Goal: Transaction & Acquisition: Purchase product/service

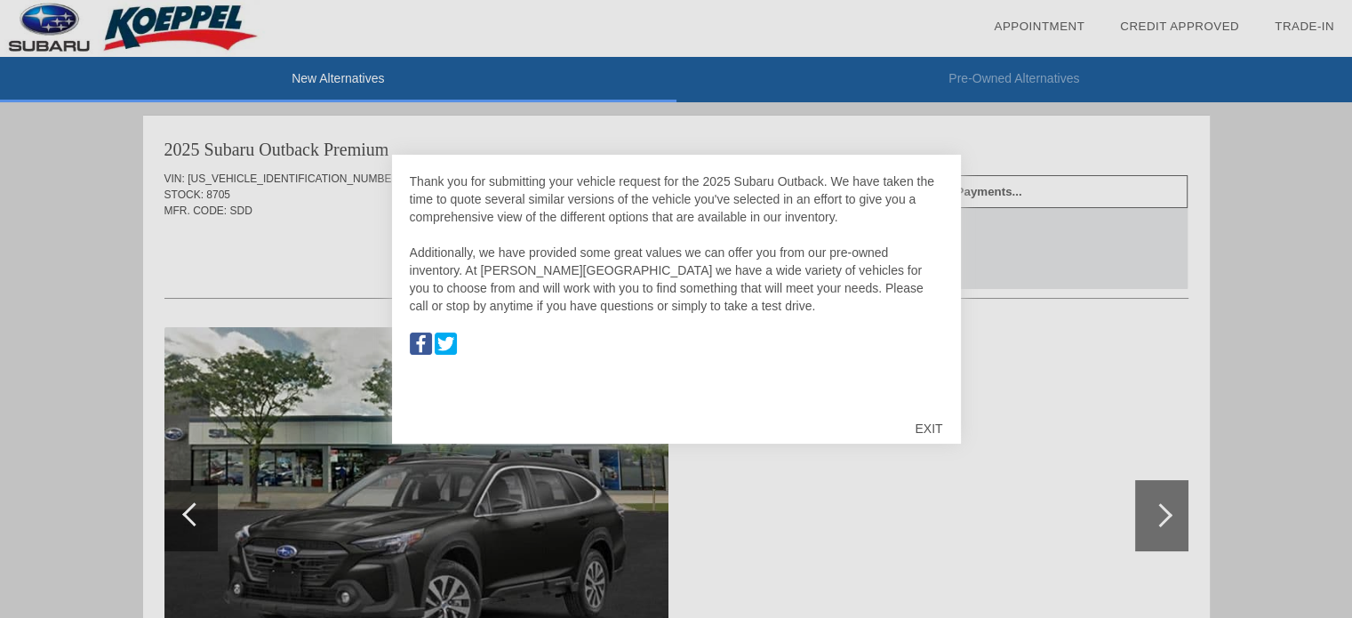
click at [925, 426] on div "EXIT" at bounding box center [928, 428] width 63 height 53
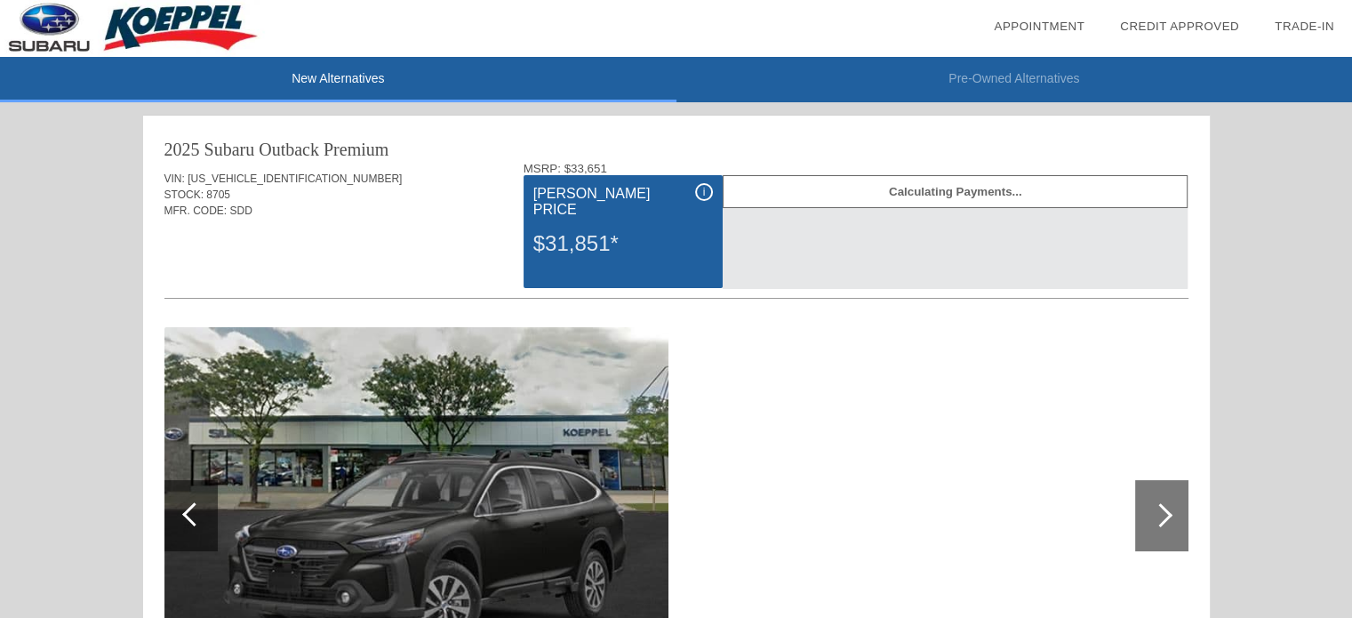
click at [967, 411] on div at bounding box center [676, 517] width 1024 height 388
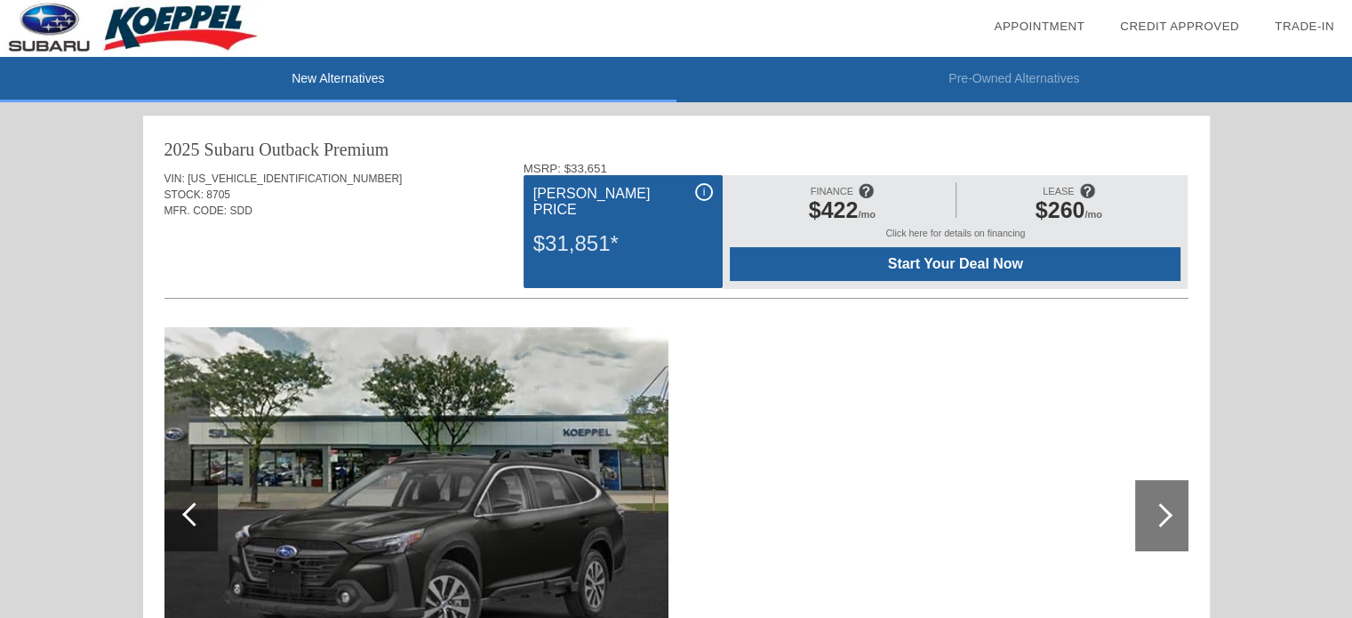
click at [701, 191] on div "i" at bounding box center [704, 192] width 18 height 18
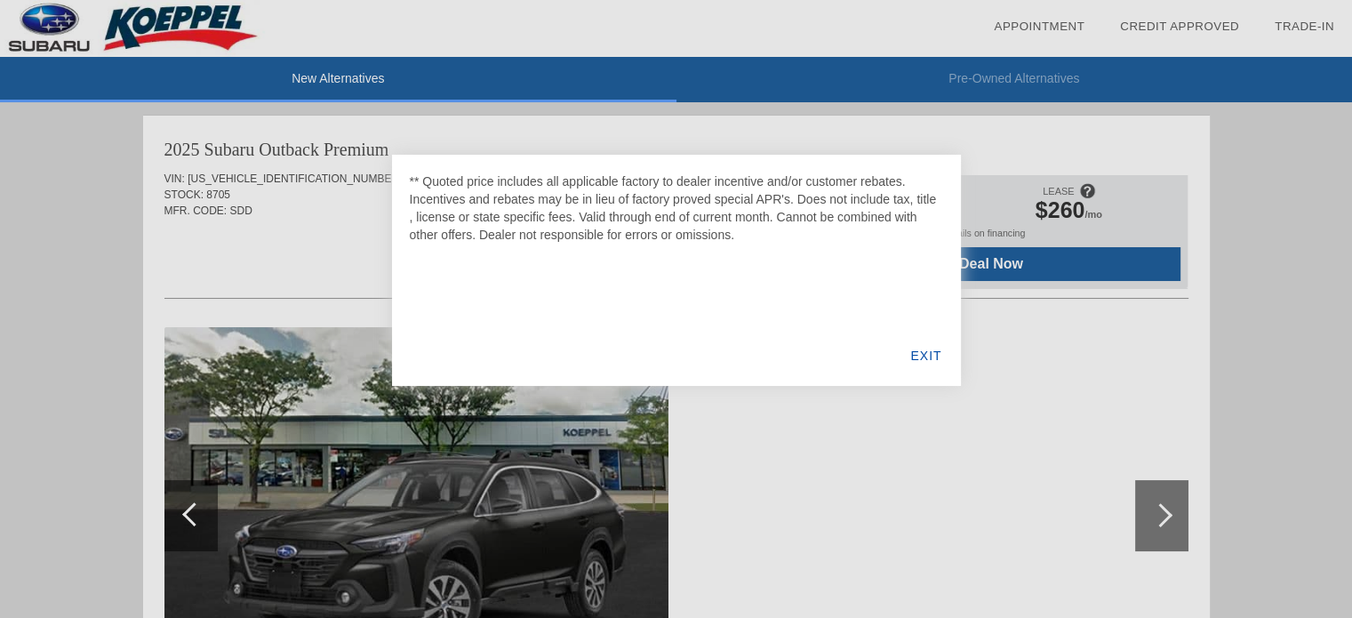
click at [917, 359] on div "EXIT" at bounding box center [926, 355] width 68 height 60
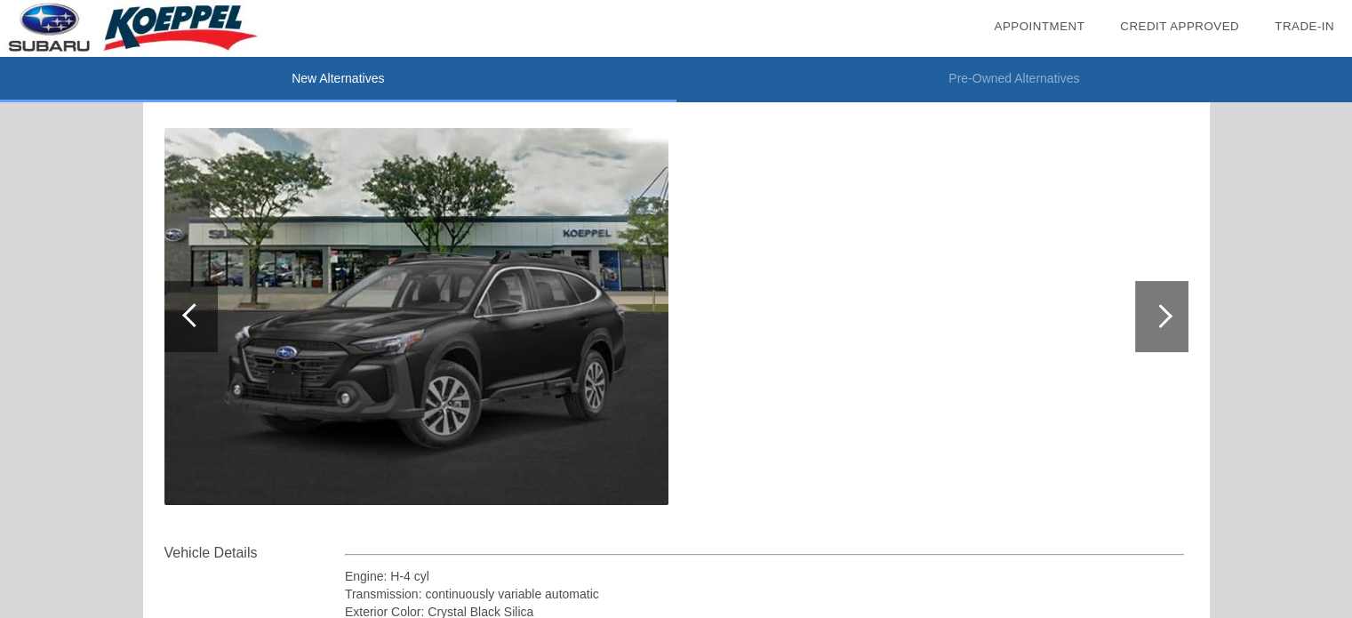
scroll to position [213, 0]
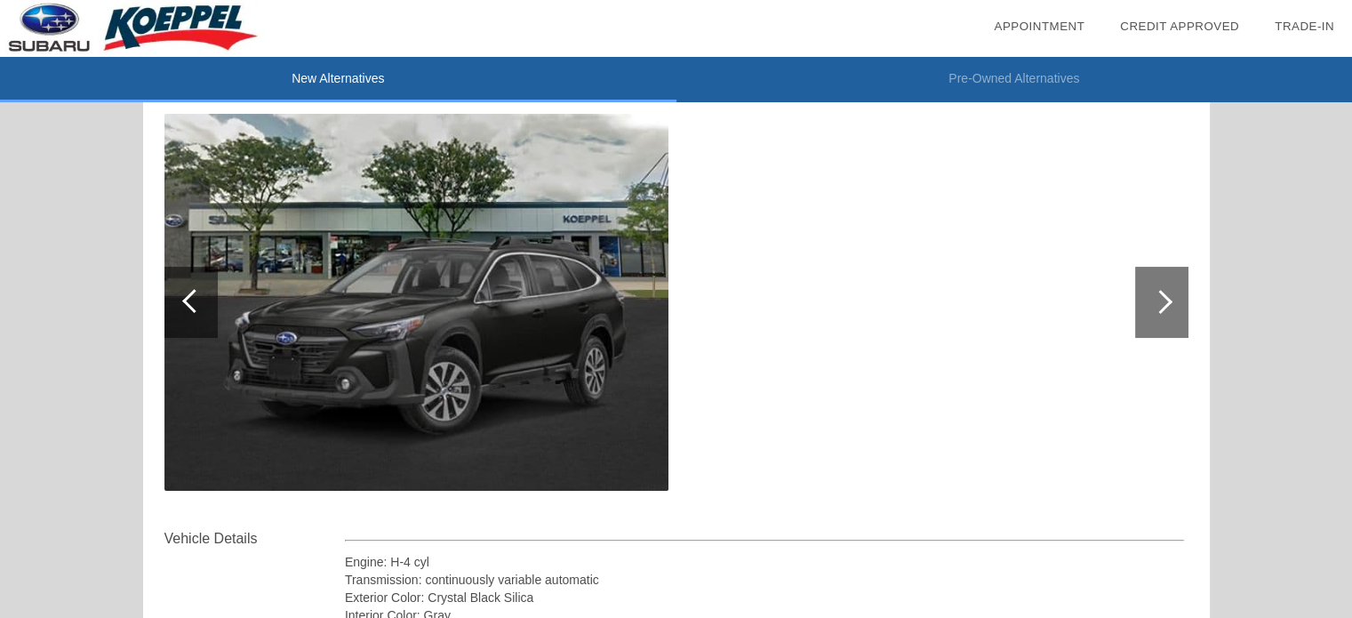
click at [1156, 298] on div at bounding box center [1161, 302] width 24 height 24
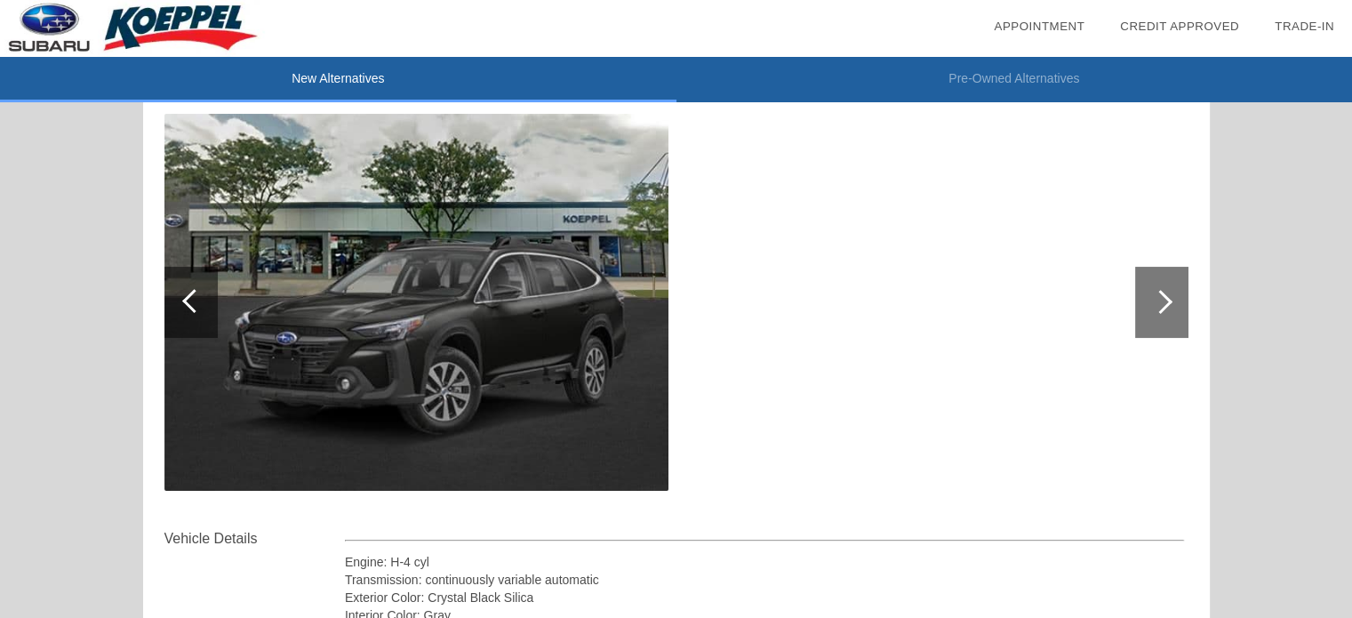
click at [1156, 298] on div at bounding box center [1161, 302] width 24 height 24
click at [594, 357] on img at bounding box center [416, 302] width 504 height 377
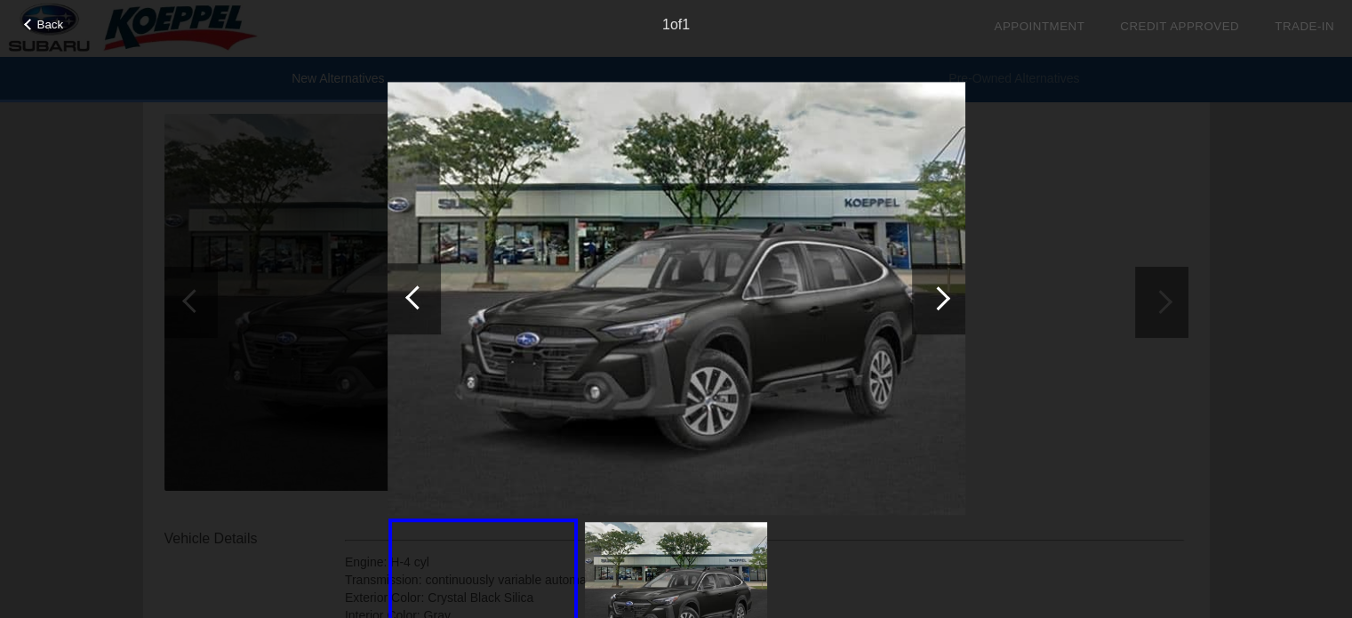
click at [1159, 307] on div "Back 1 of 1" at bounding box center [676, 309] width 1352 height 618
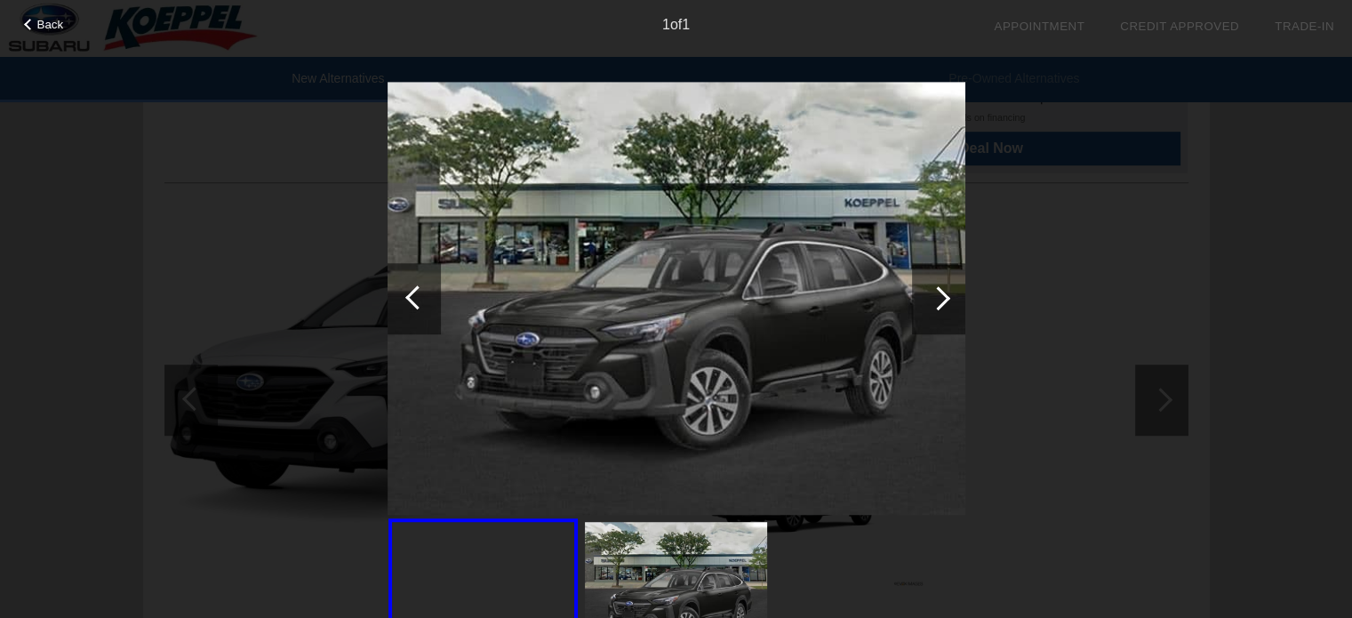
scroll to position [1262, 0]
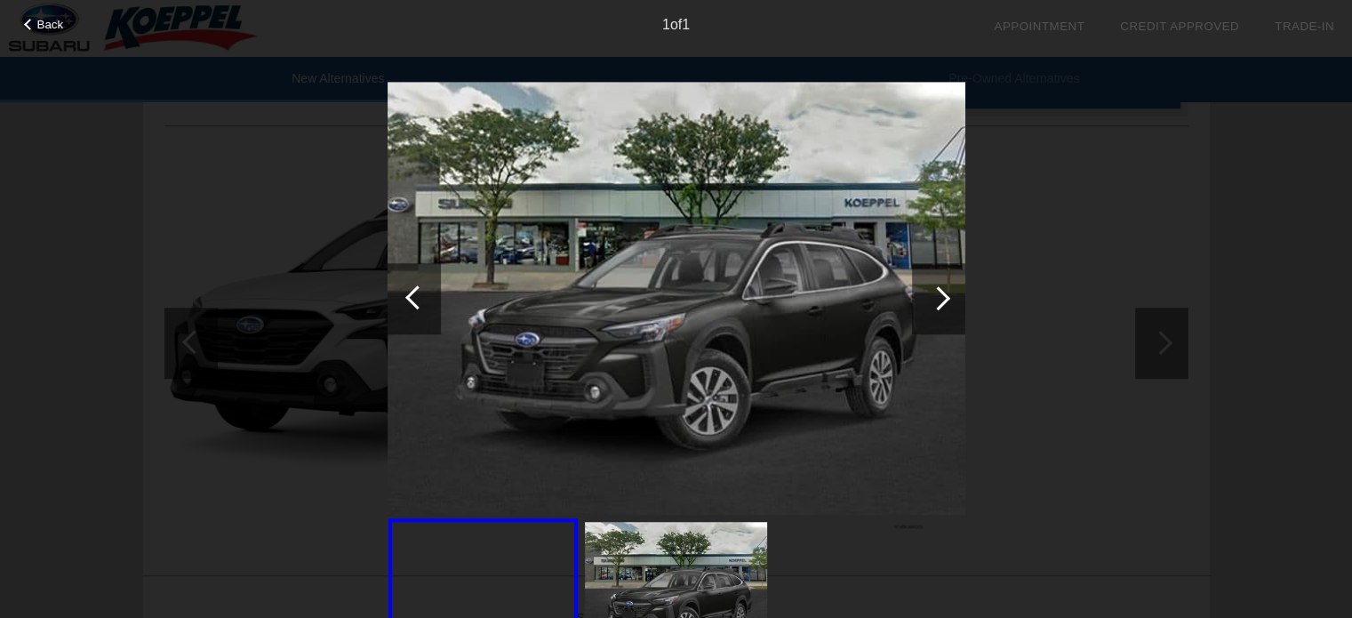
click at [1069, 292] on div "Back 1 of 1" at bounding box center [676, 309] width 1352 height 618
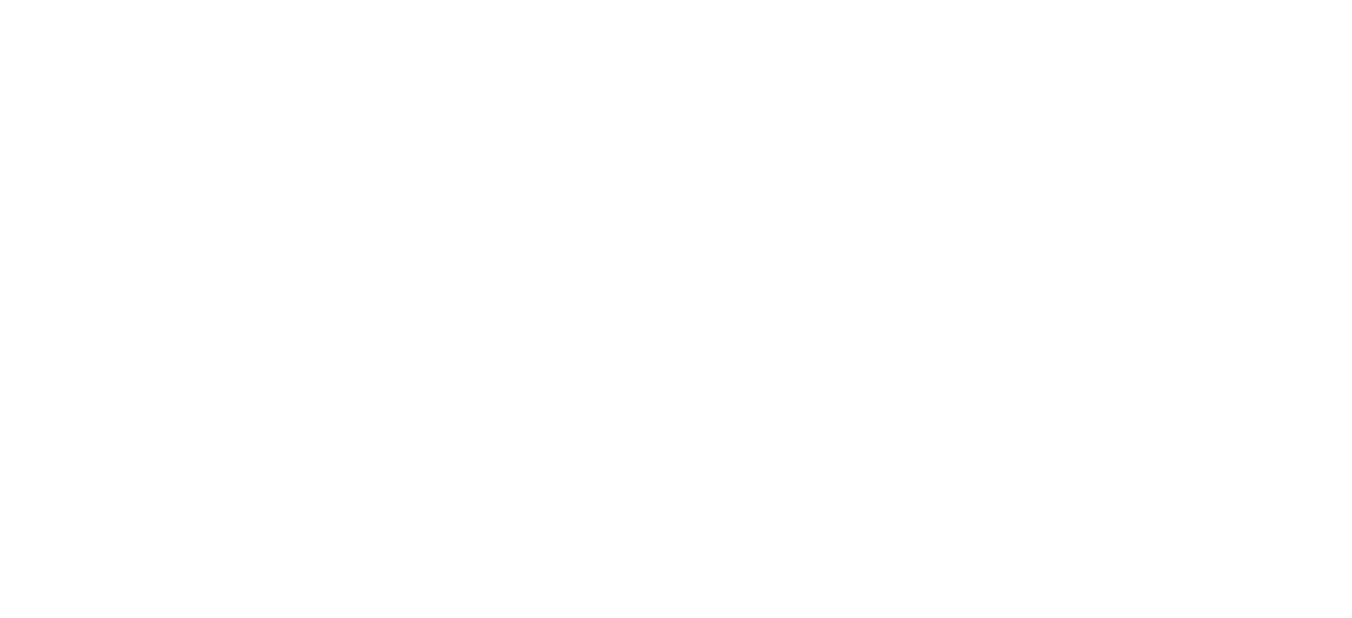
scroll to position [1093, 0]
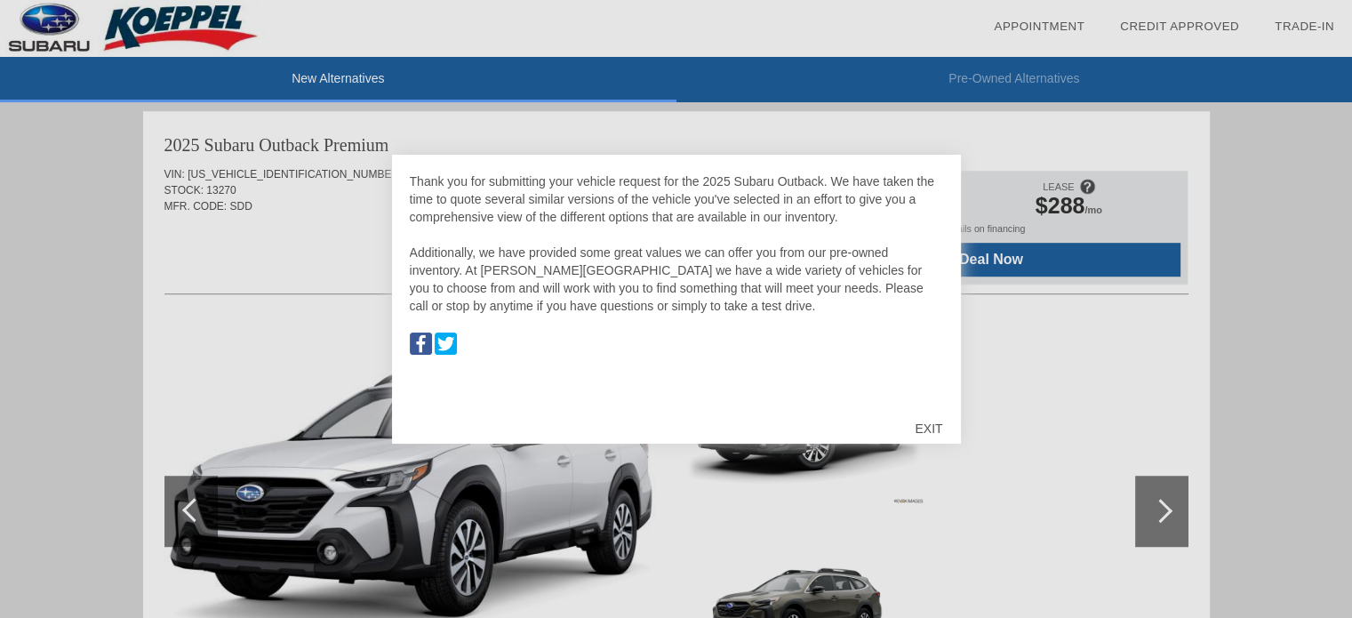
click at [927, 413] on div "EXIT" at bounding box center [928, 428] width 63 height 53
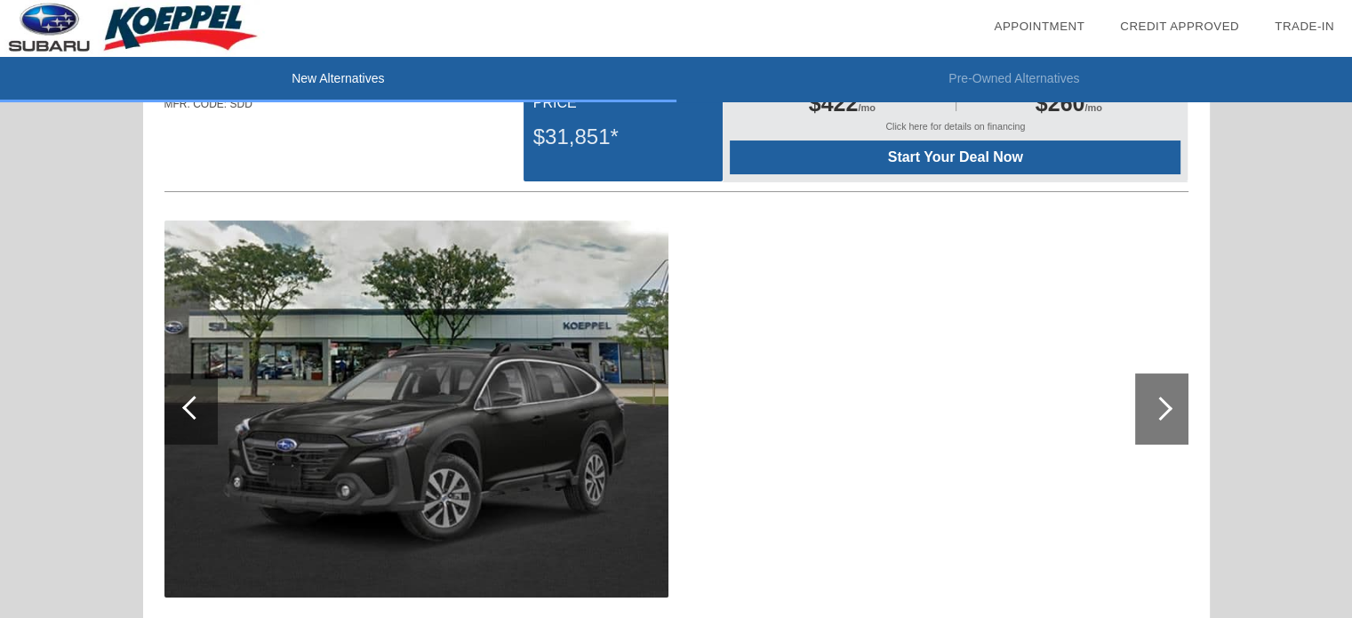
scroll to position [32, 0]
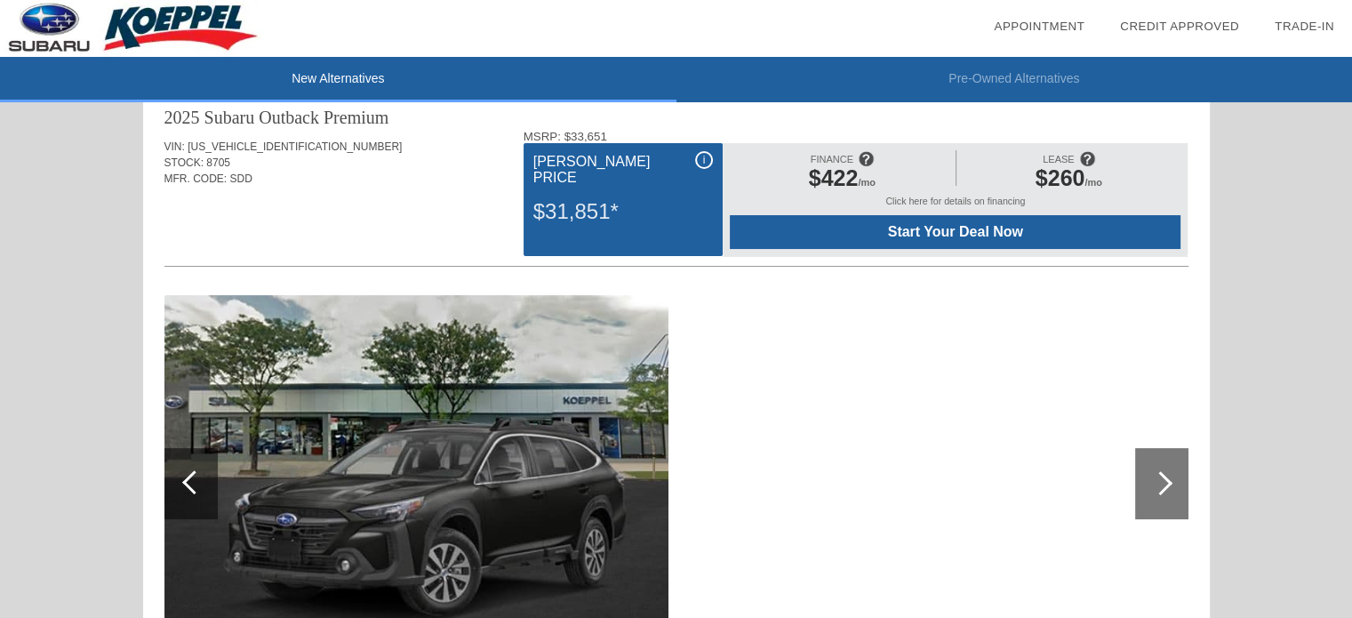
click at [954, 230] on span "Start Your Deal Now" at bounding box center [955, 232] width 406 height 16
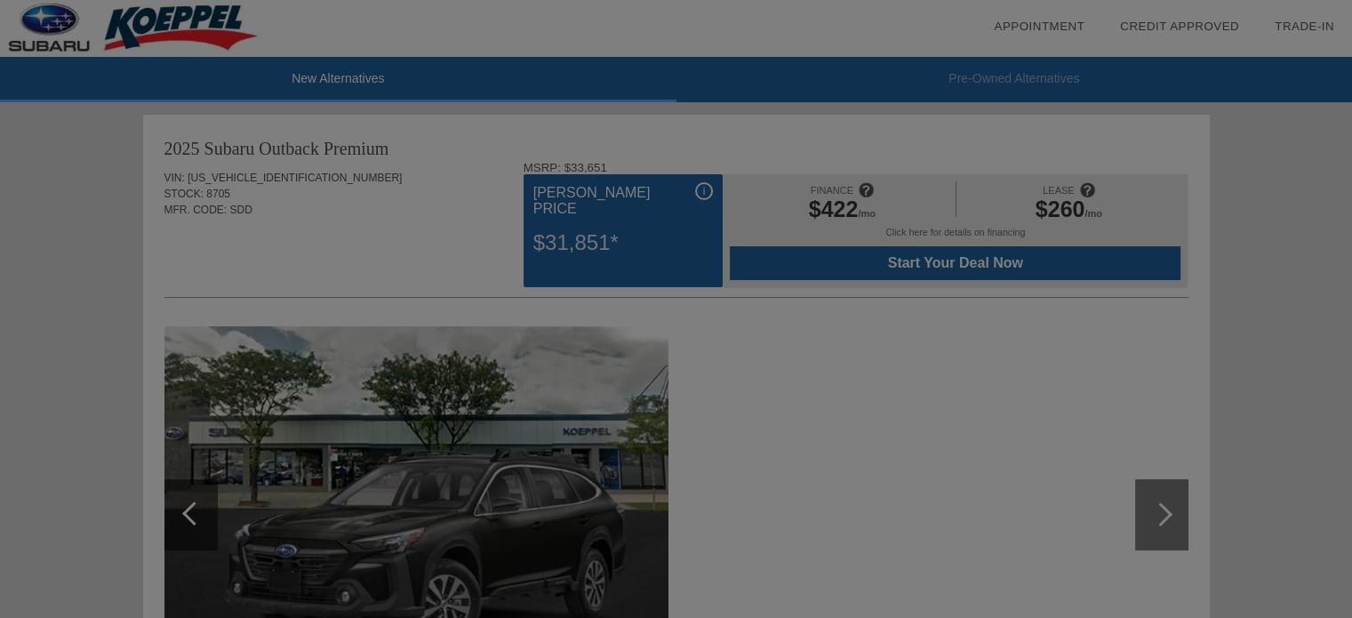
scroll to position [0, 0]
